Goal: Transaction & Acquisition: Book appointment/travel/reservation

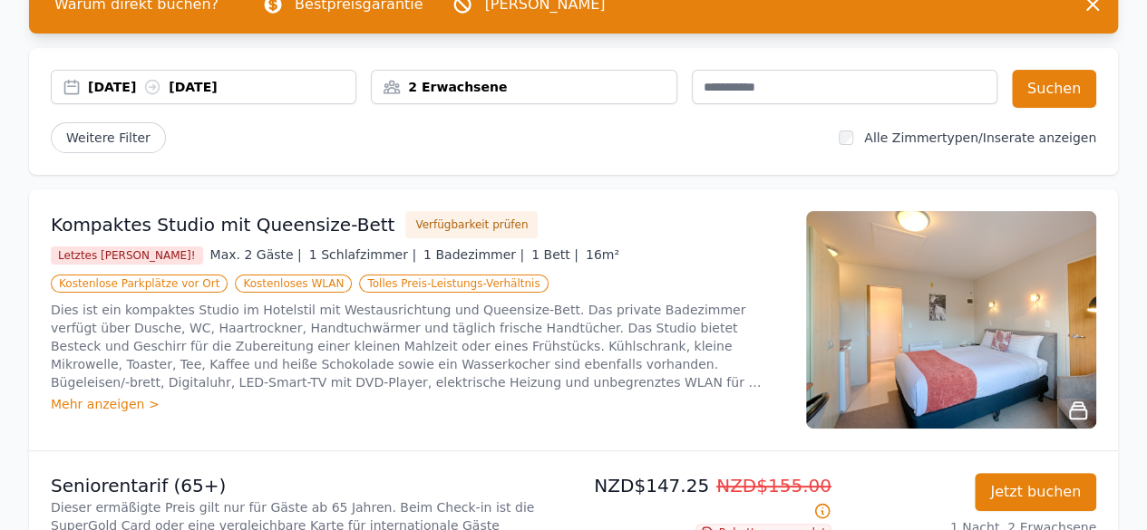
scroll to position [91, 0]
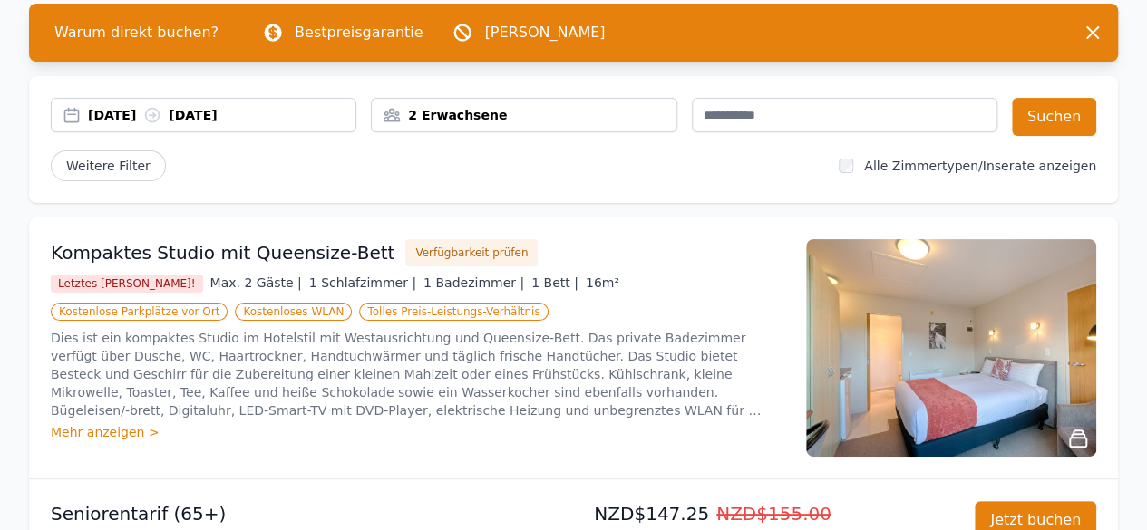
click at [136, 117] on font "[DATE]" at bounding box center [112, 115] width 48 height 18
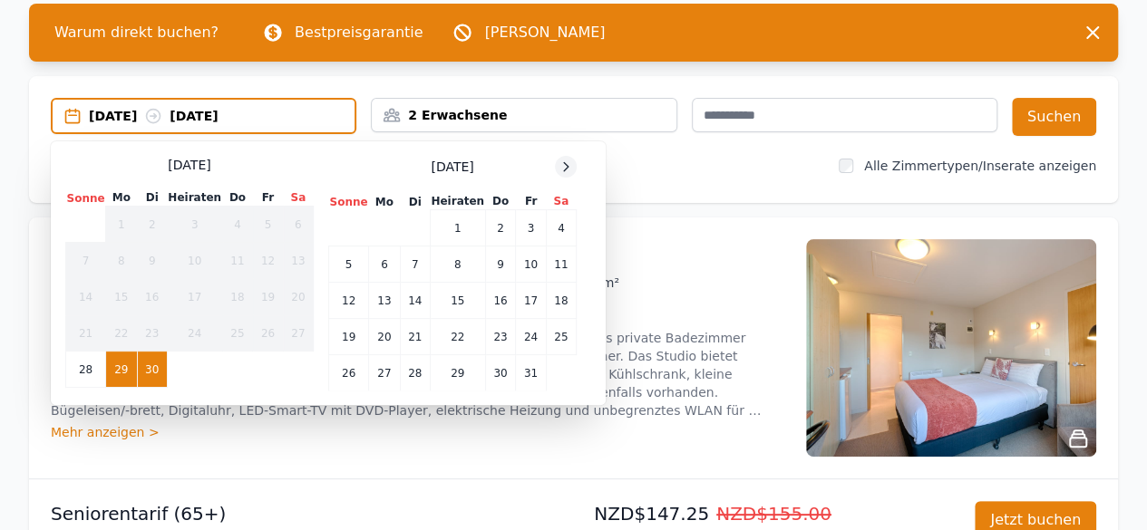
click at [558, 178] on div at bounding box center [566, 167] width 22 height 22
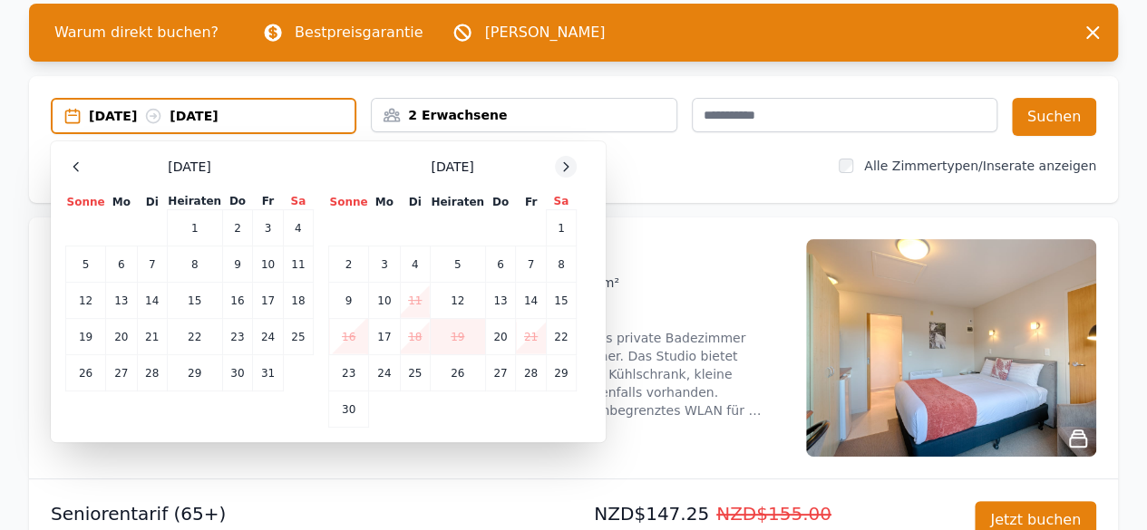
click at [563, 174] on icon at bounding box center [566, 167] width 15 height 15
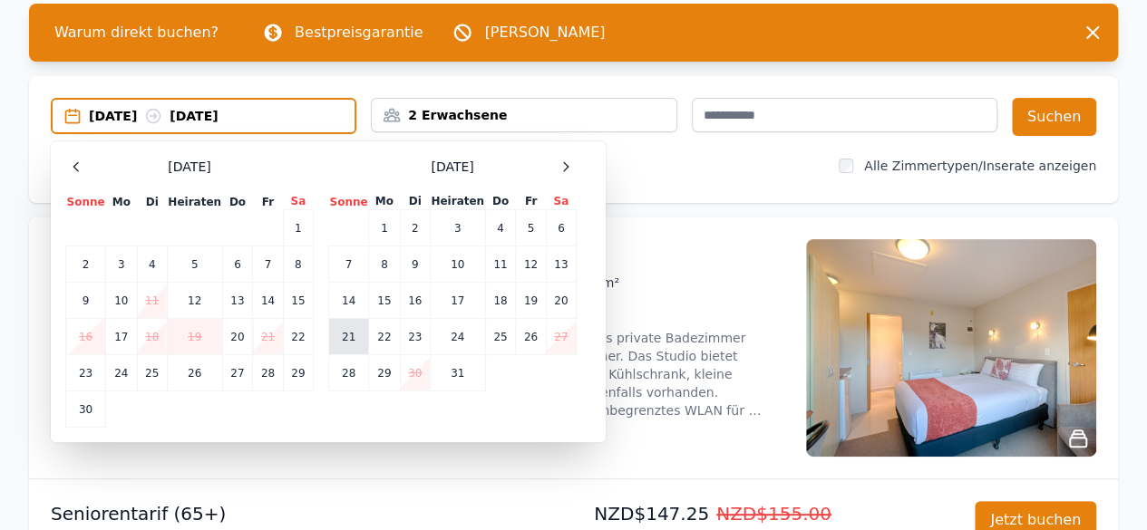
click at [347, 344] on font "21" at bounding box center [349, 337] width 14 height 13
click at [346, 344] on font "21" at bounding box center [349, 337] width 14 height 13
click at [409, 344] on font "23" at bounding box center [415, 337] width 14 height 13
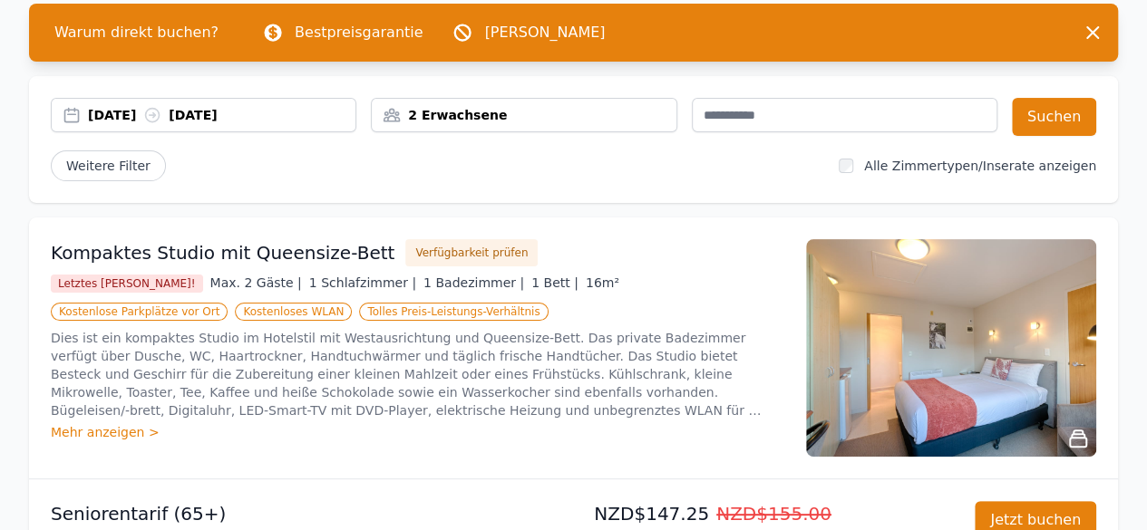
click at [161, 124] on icon at bounding box center [152, 115] width 18 height 18
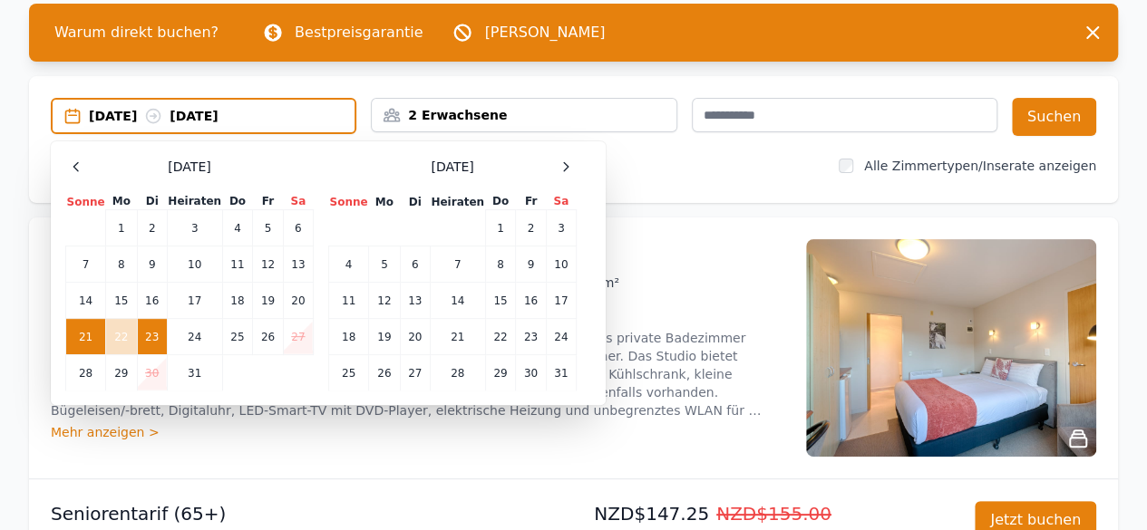
click at [69, 349] on td "21" at bounding box center [86, 336] width 40 height 36
click at [144, 349] on td "23" at bounding box center [152, 336] width 30 height 36
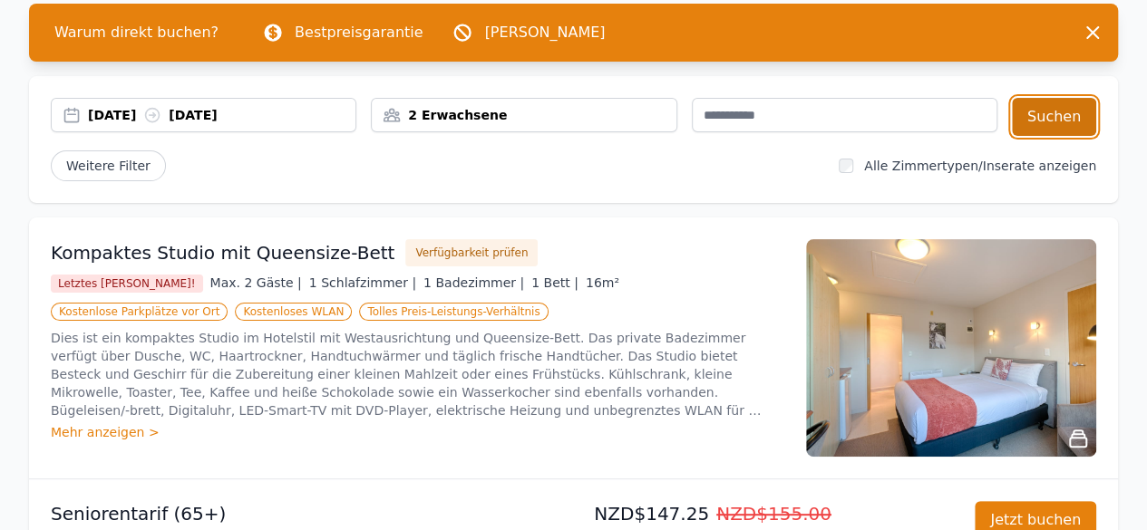
click at [1067, 126] on font "Suchen" at bounding box center [1053, 117] width 53 height 22
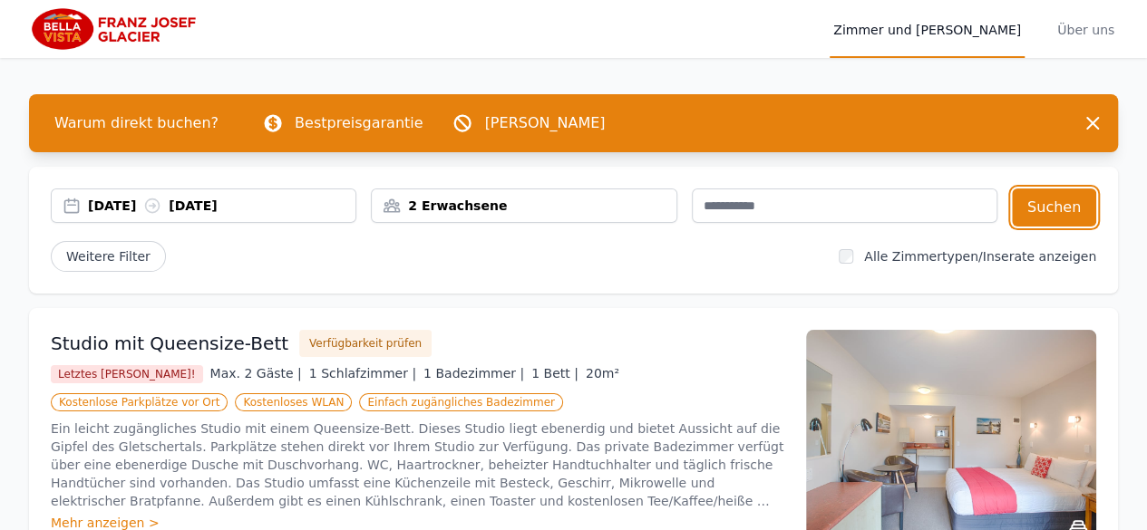
click at [132, 210] on font "[DATE]" at bounding box center [112, 206] width 48 height 15
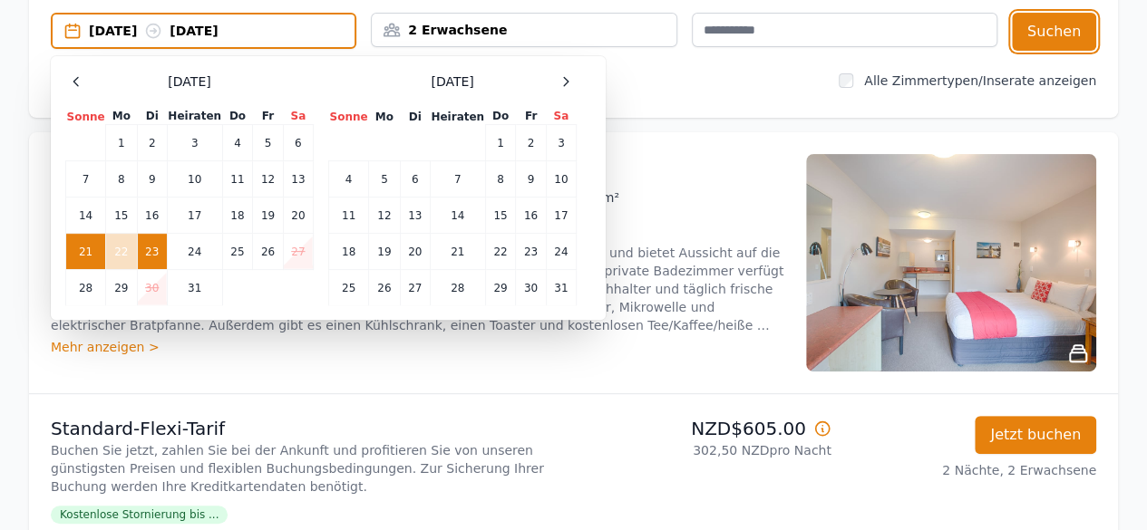
scroll to position [181, 0]
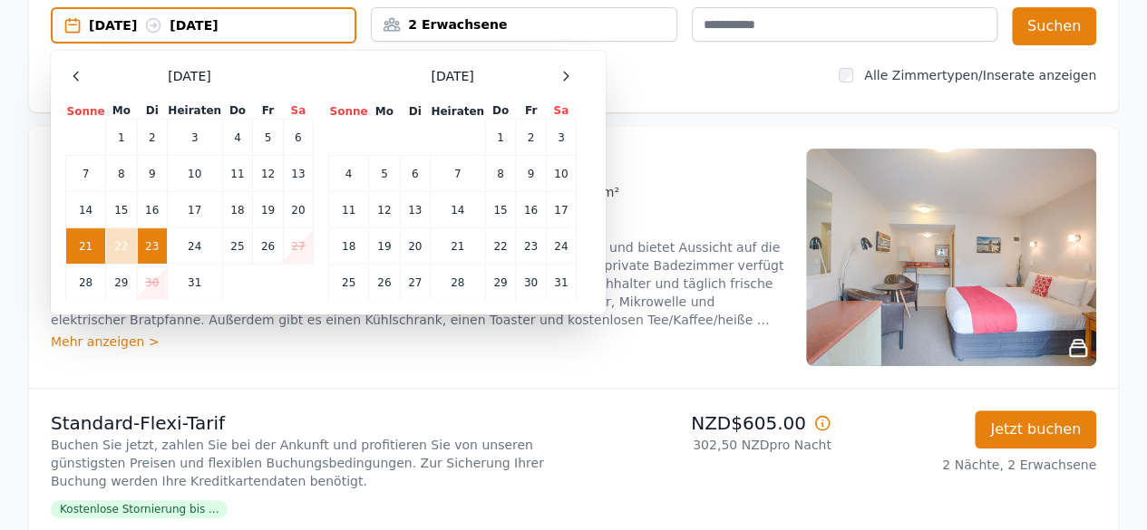
click at [83, 253] on font "21" at bounding box center [86, 246] width 14 height 13
click at [178, 109] on div "[DATE] Sonne Mo Di Heiraten Do Fr Sa 1 2 3 4 5 6 7 8 9 10 11 12 13 14 15 16 17 …" at bounding box center [189, 182] width 248 height 235
click at [184, 81] on div "Datum auswählen [DATE] Sonne Mo Di Heiraten Do Fr Sa 1 2 3 4 5 6 7 8 9 10 11 12…" at bounding box center [328, 183] width 555 height 264
click at [137, 34] on font "[DATE]" at bounding box center [113, 25] width 48 height 18
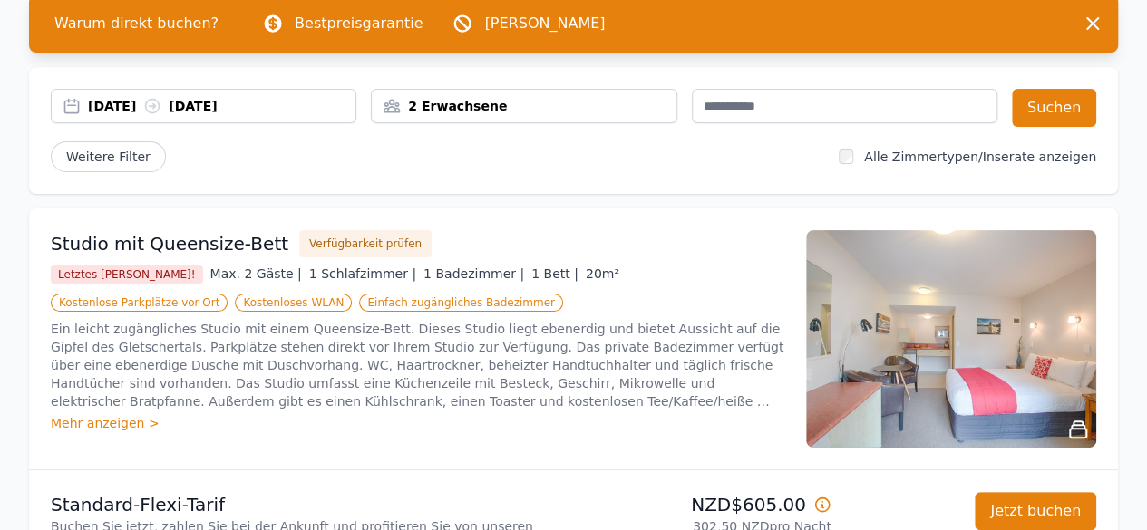
scroll to position [0, 0]
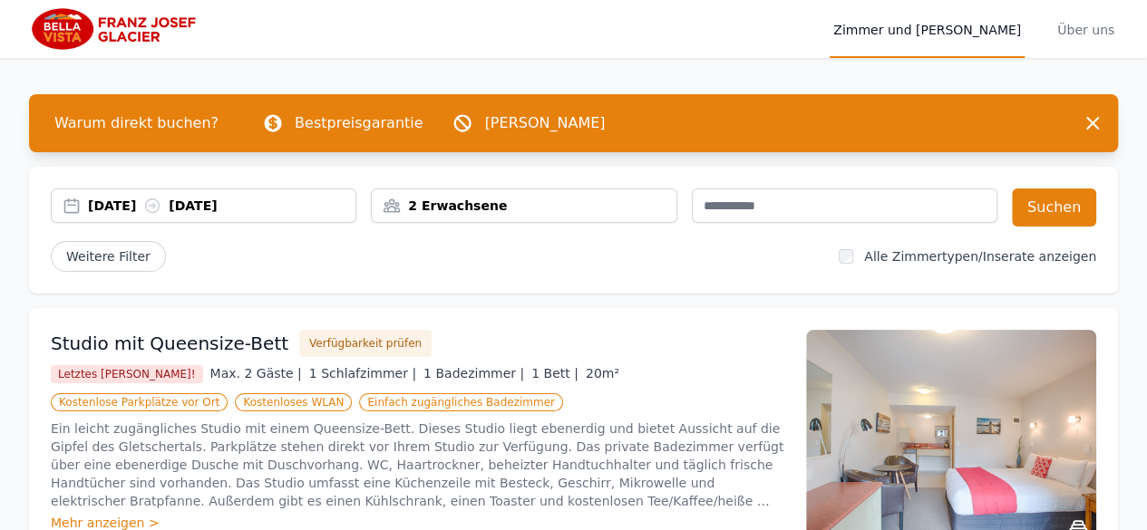
click at [127, 206] on font "[DATE]" at bounding box center [112, 206] width 48 height 15
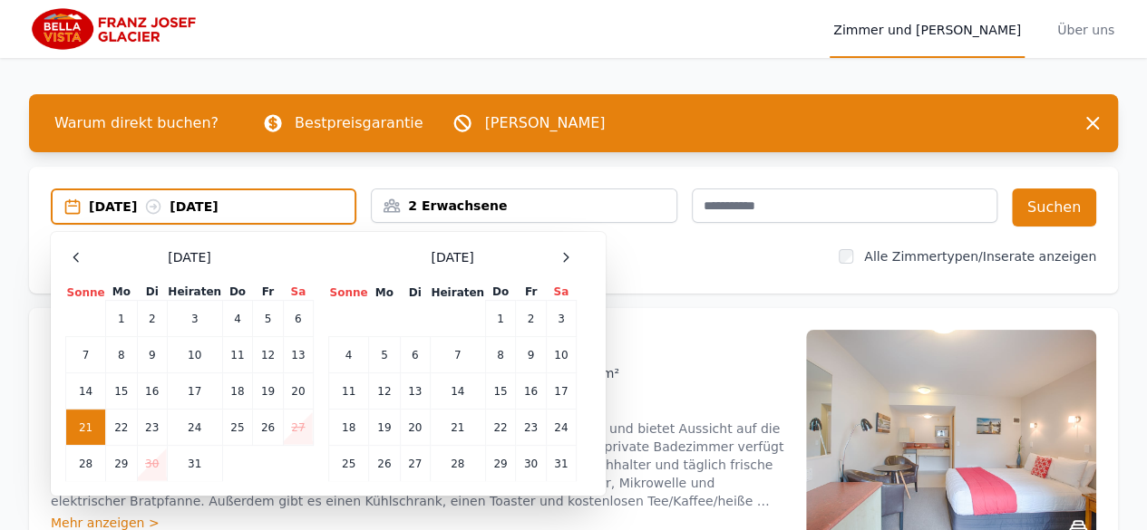
click at [86, 436] on td "21" at bounding box center [86, 427] width 40 height 36
click at [151, 434] on font "23" at bounding box center [152, 428] width 14 height 13
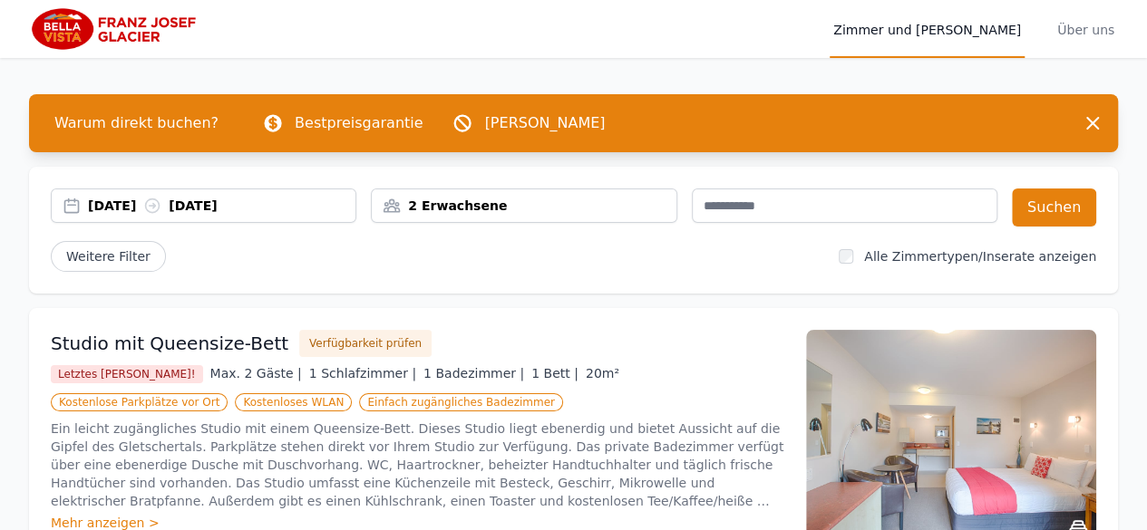
click at [315, 250] on div "[DATE] [DATE] 2 Erwachsene Suchen Weitere Filter Alle Zimmertypen/Inserate anze…" at bounding box center [573, 230] width 1089 height 127
click at [1094, 124] on icon "button" at bounding box center [1092, 123] width 11 height 11
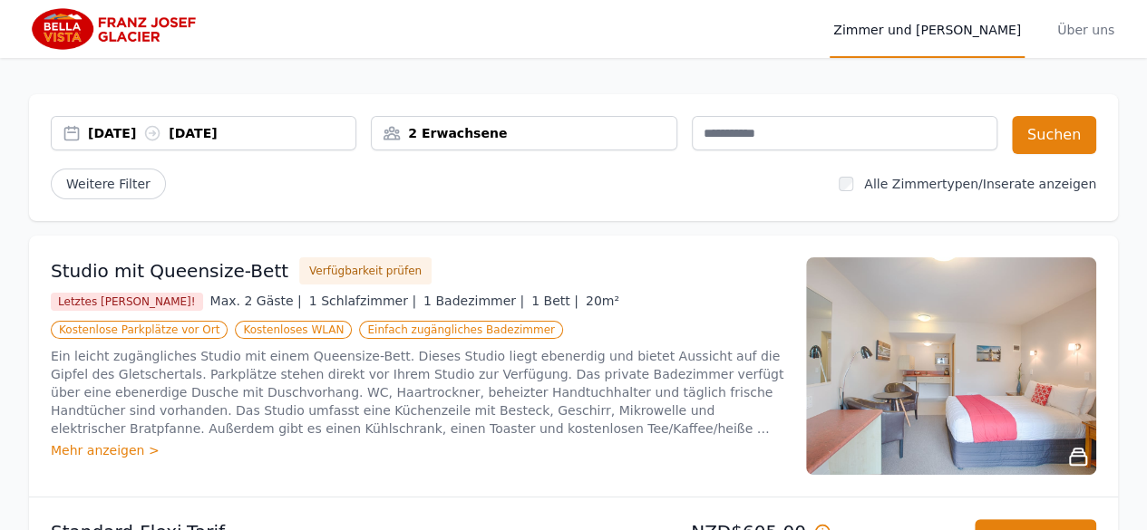
click at [120, 134] on font "[DATE]" at bounding box center [112, 133] width 48 height 15
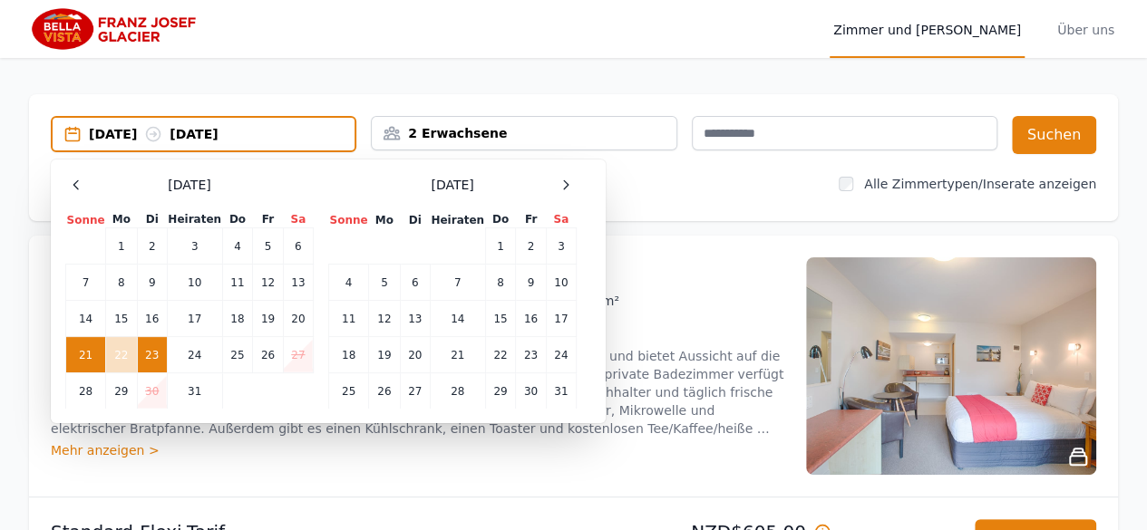
click at [76, 365] on td "21" at bounding box center [86, 354] width 40 height 36
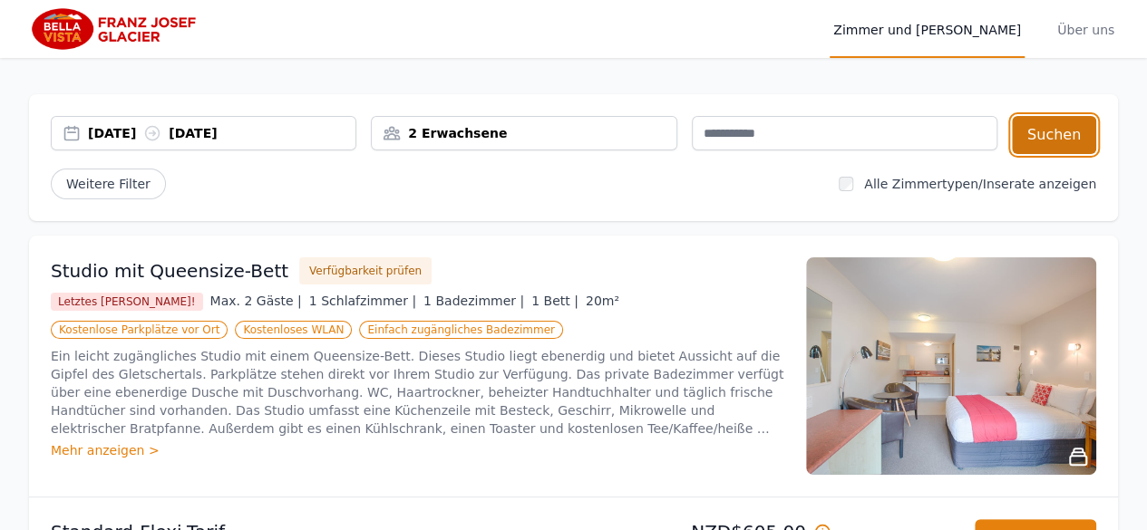
click at [1059, 141] on font "Suchen" at bounding box center [1053, 134] width 53 height 17
